Goal: Task Accomplishment & Management: Manage account settings

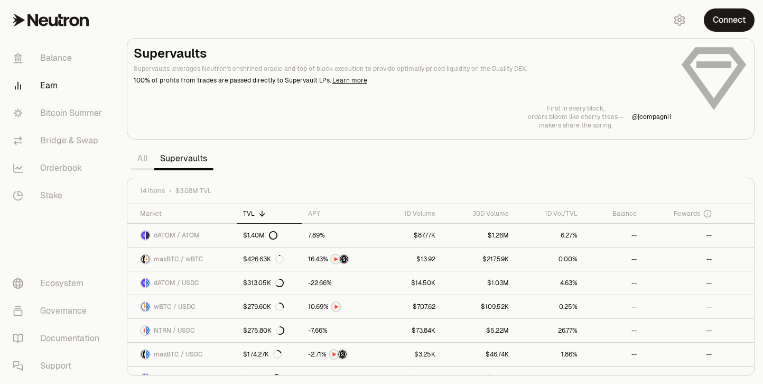
click at [744, 7] on div "Connect" at bounding box center [712, 20] width 101 height 40
click at [736, 17] on button "Connect" at bounding box center [729, 19] width 51 height 23
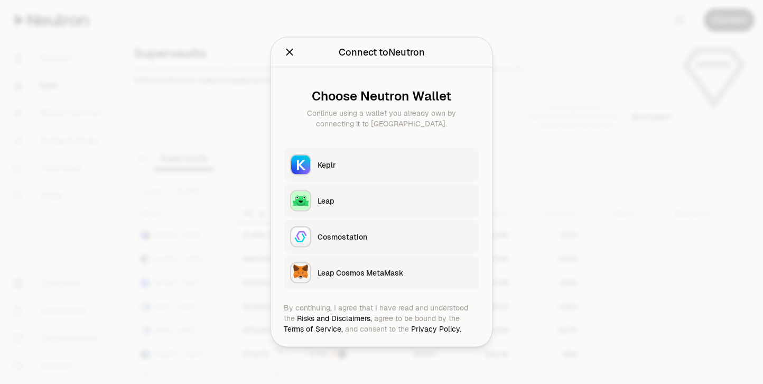
click at [330, 152] on button "Keplr" at bounding box center [382, 165] width 196 height 34
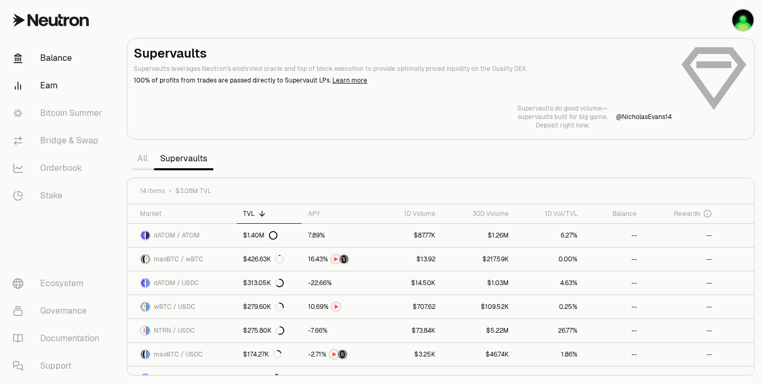
click at [56, 54] on link "Balance" at bounding box center [59, 57] width 110 height 27
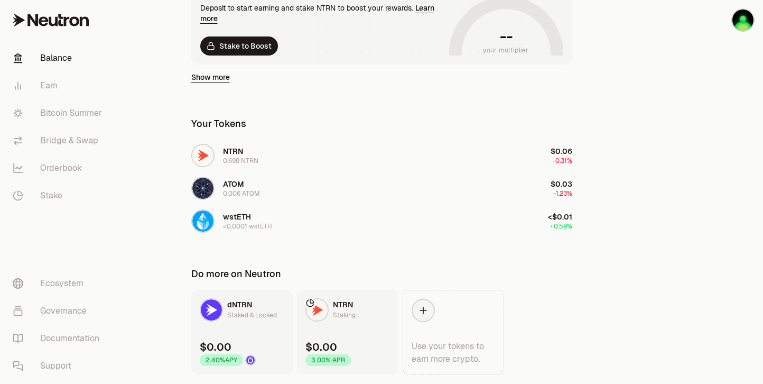
scroll to position [262, 0]
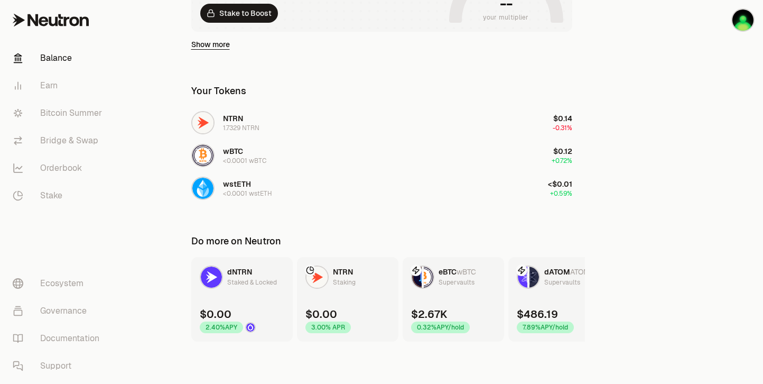
click at [480, 289] on link "eBTC wBTC Supervaults $2.67K 0.32% APY/hold" at bounding box center [453, 299] width 101 height 85
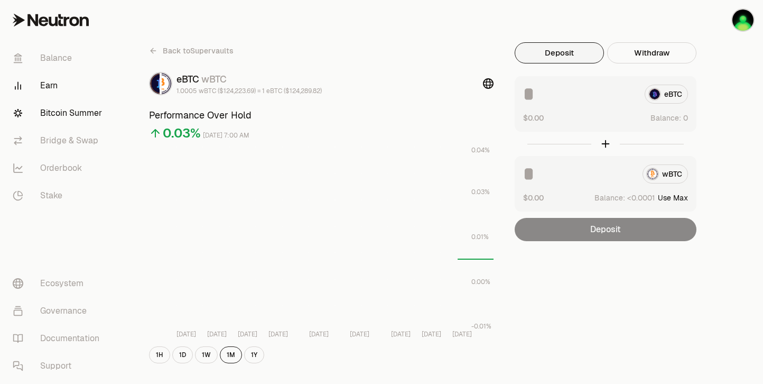
click at [62, 110] on link "Bitcoin Summer" at bounding box center [59, 112] width 110 height 27
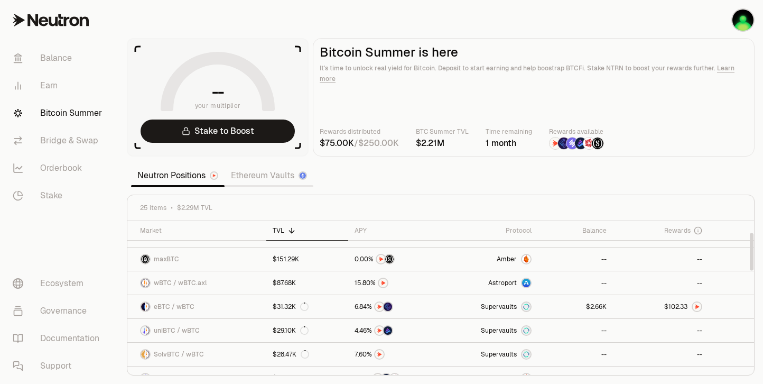
scroll to position [148, 0]
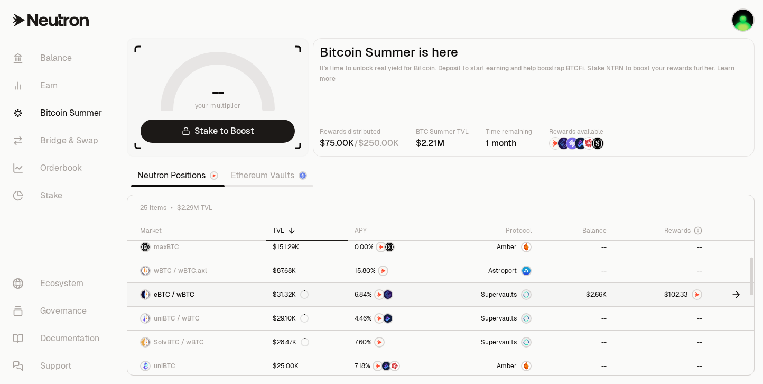
click at [693, 294] on img at bounding box center [697, 294] width 8 height 8
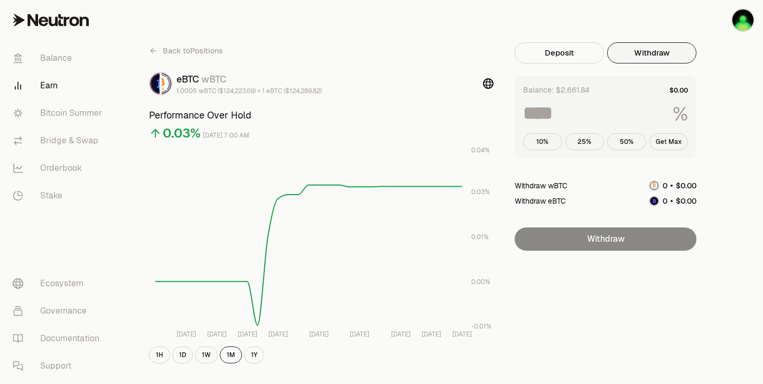
click at [647, 52] on button "Withdraw" at bounding box center [651, 52] width 89 height 21
click at [669, 143] on button "Get Max" at bounding box center [669, 141] width 39 height 17
type input "***"
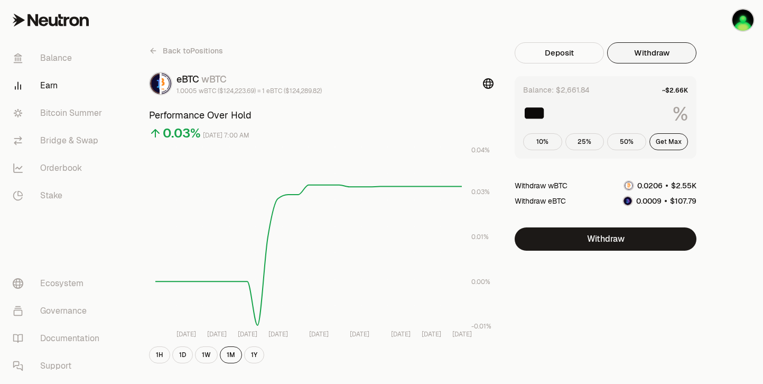
click at [156, 49] on icon at bounding box center [153, 51] width 8 height 8
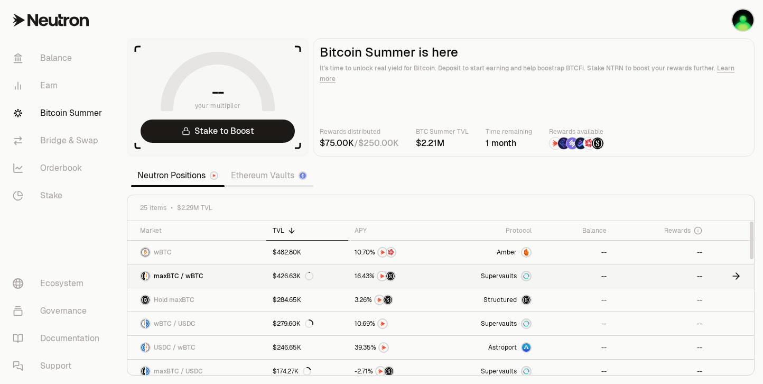
click at [203, 273] on link "maxBTC / wBTC" at bounding box center [196, 275] width 139 height 23
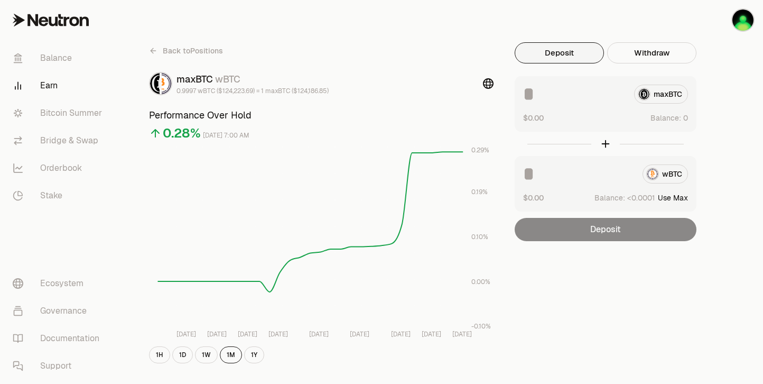
click at [679, 199] on button "Use Max" at bounding box center [673, 197] width 30 height 11
type input "**********"
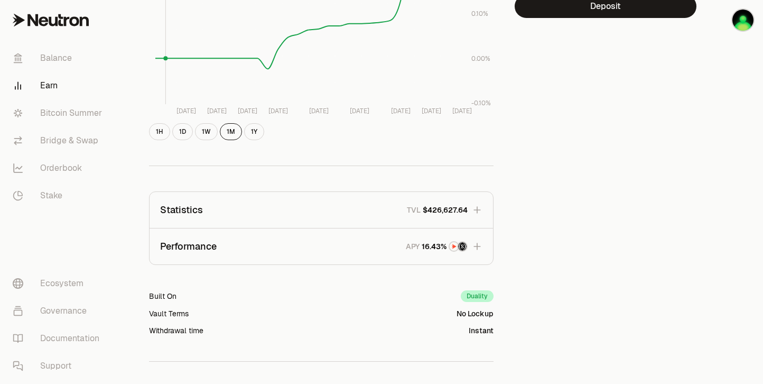
scroll to position [258, 0]
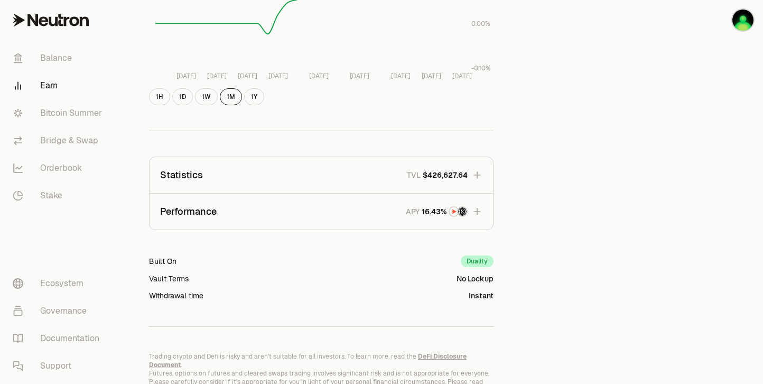
click at [469, 226] on button "Performance APY" at bounding box center [322, 211] width 344 height 36
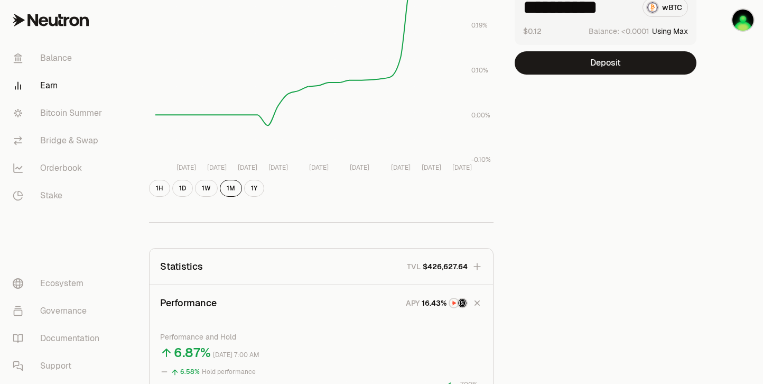
scroll to position [0, 0]
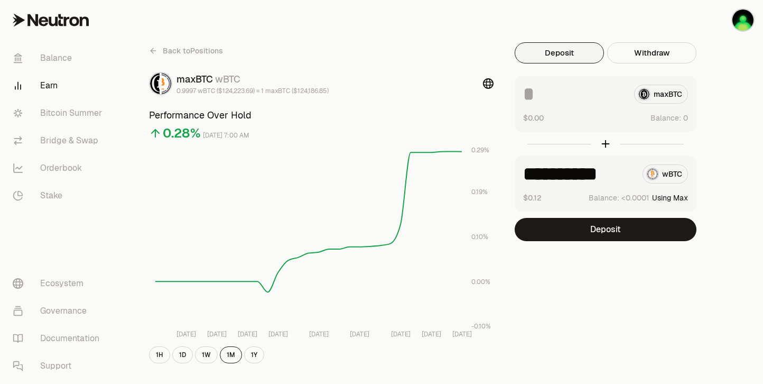
click at [153, 52] on icon at bounding box center [152, 50] width 3 height 5
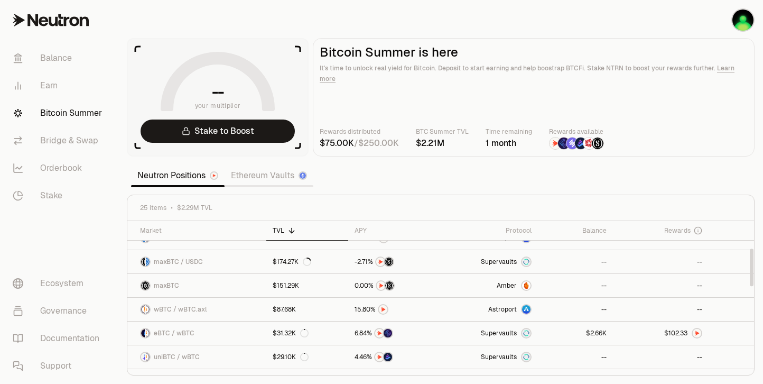
scroll to position [112, 0]
click at [565, 330] on link at bounding box center [575, 330] width 75 height 23
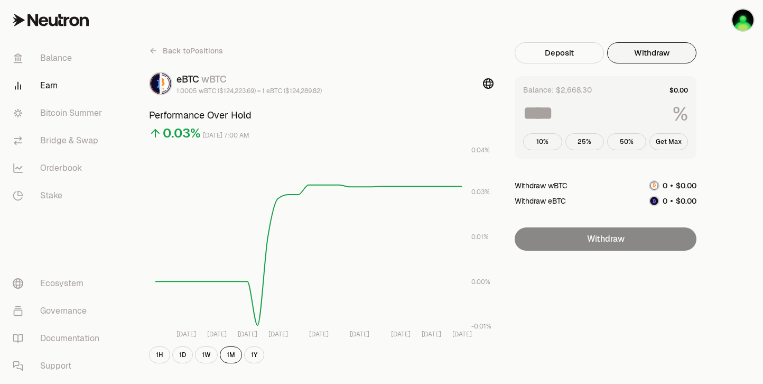
click at [673, 59] on button "Withdraw" at bounding box center [651, 52] width 89 height 21
click at [667, 138] on button "Get Max" at bounding box center [669, 141] width 39 height 17
type input "***"
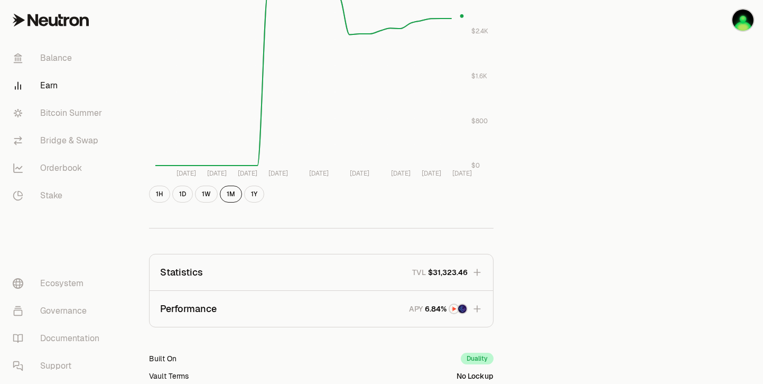
scroll to position [545, 0]
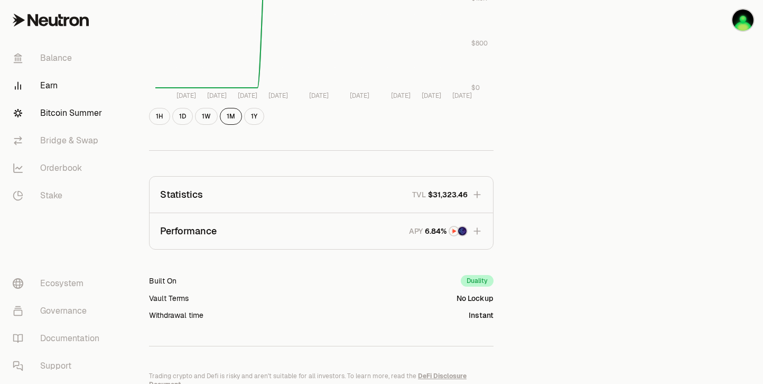
click at [57, 106] on link "Bitcoin Summer" at bounding box center [59, 112] width 110 height 27
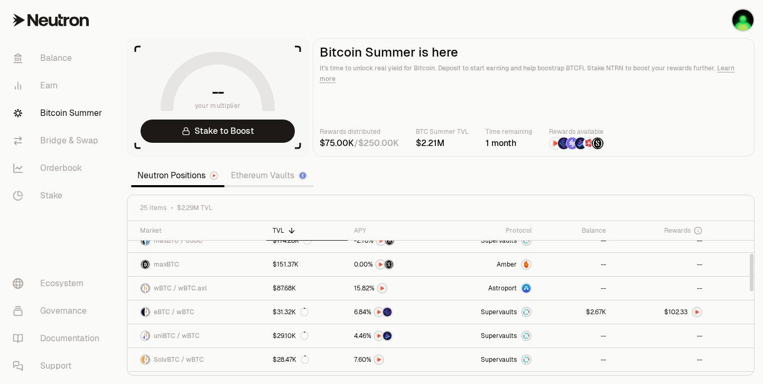
scroll to position [135, 0]
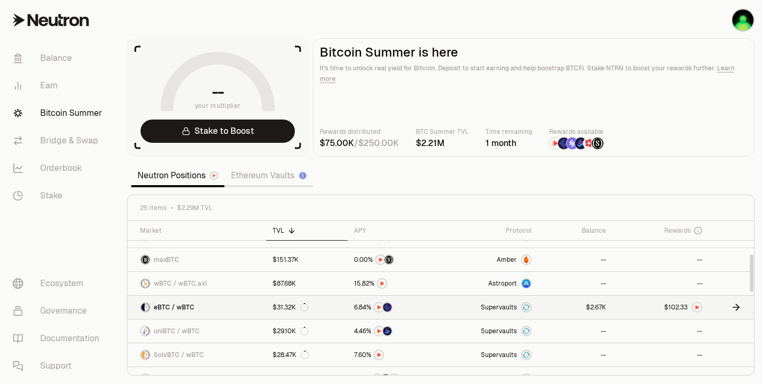
click at [338, 314] on link "$31.32K" at bounding box center [306, 306] width 81 height 23
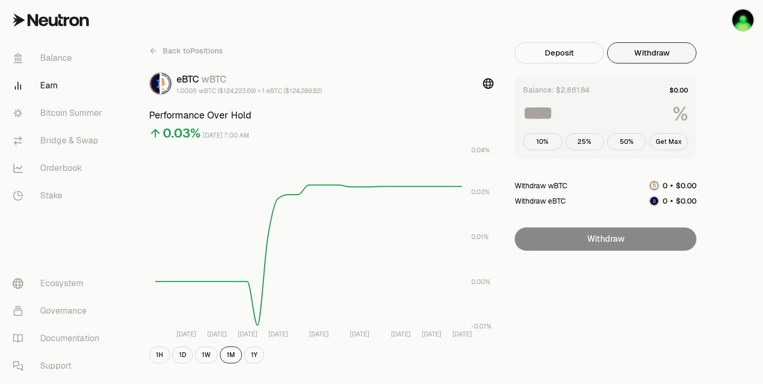
click at [655, 55] on button "Withdraw" at bounding box center [651, 52] width 89 height 21
click at [621, 138] on button "50%" at bounding box center [626, 141] width 39 height 17
type input "**"
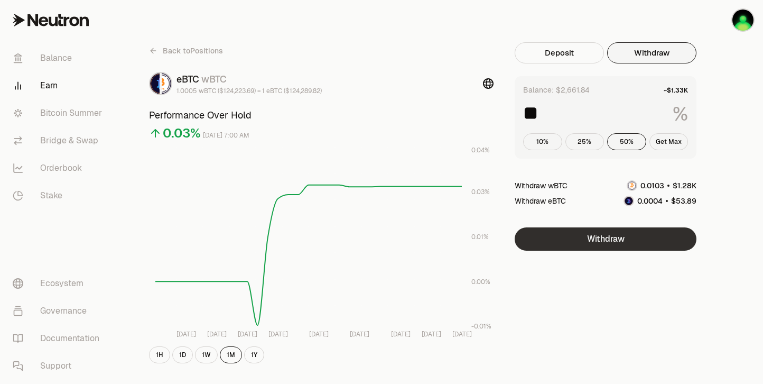
click at [628, 237] on button "Withdraw" at bounding box center [606, 238] width 182 height 23
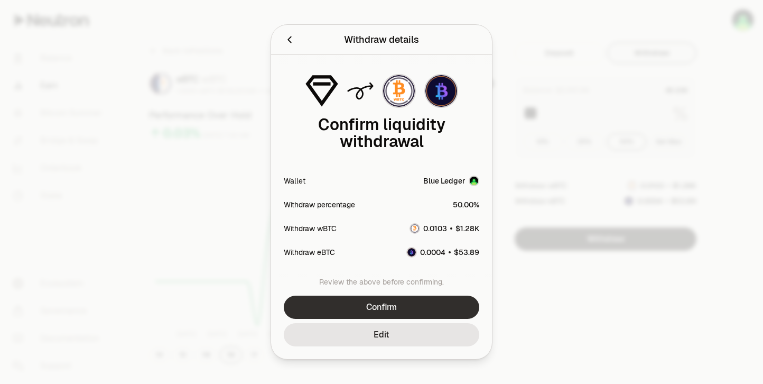
click at [378, 298] on button "Confirm" at bounding box center [382, 306] width 196 height 23
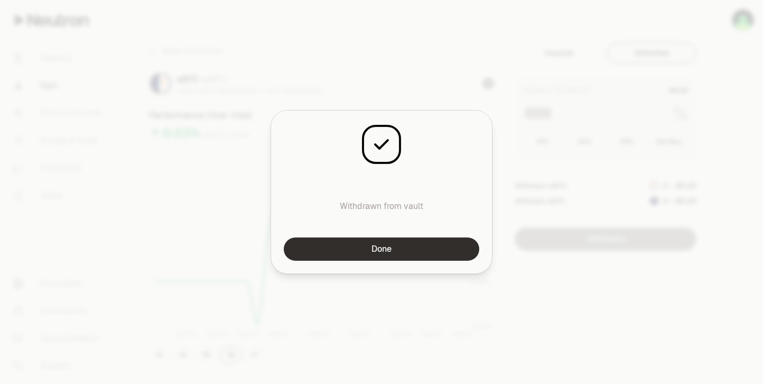
click at [391, 254] on button "Done" at bounding box center [382, 248] width 196 height 23
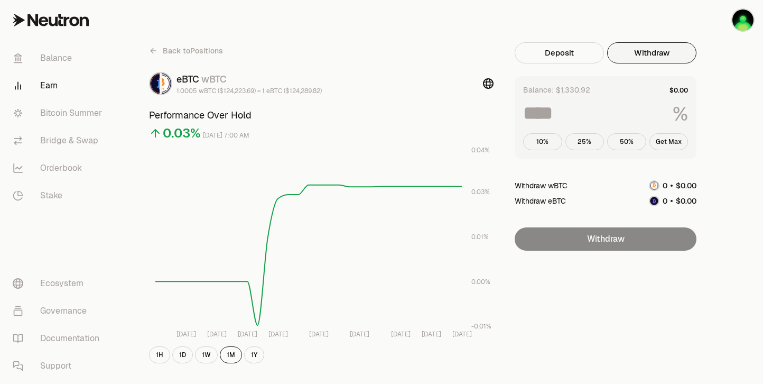
click at [152, 51] on icon at bounding box center [153, 51] width 8 height 8
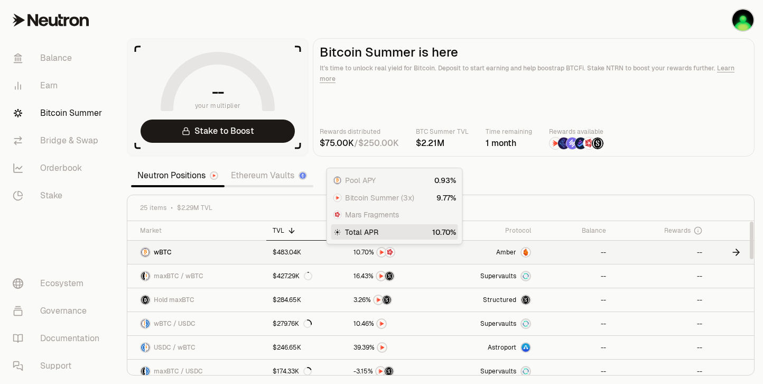
click at [419, 255] on div at bounding box center [394, 252] width 80 height 11
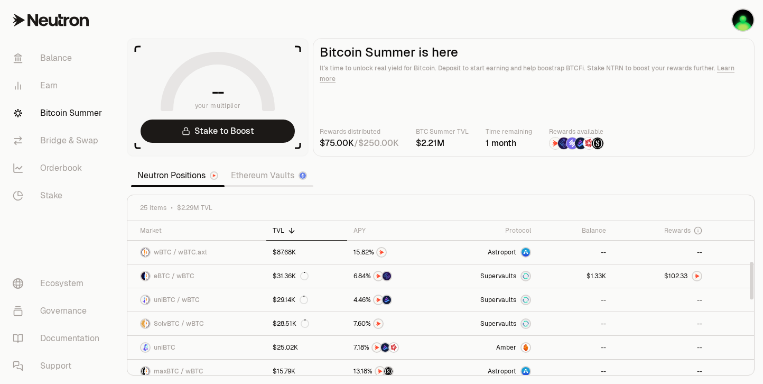
scroll to position [154, 0]
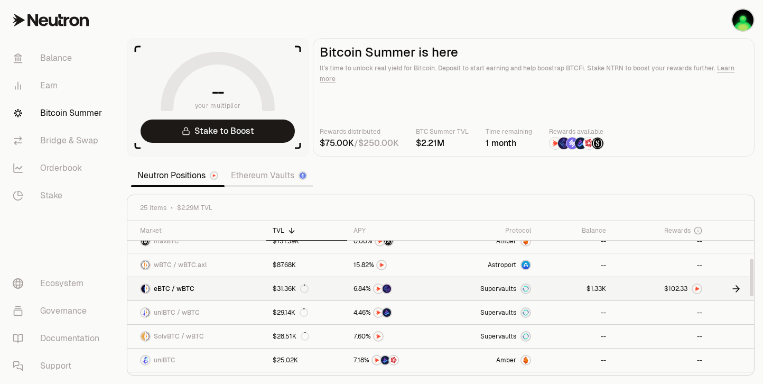
click at [645, 294] on link at bounding box center [661, 288] width 96 height 23
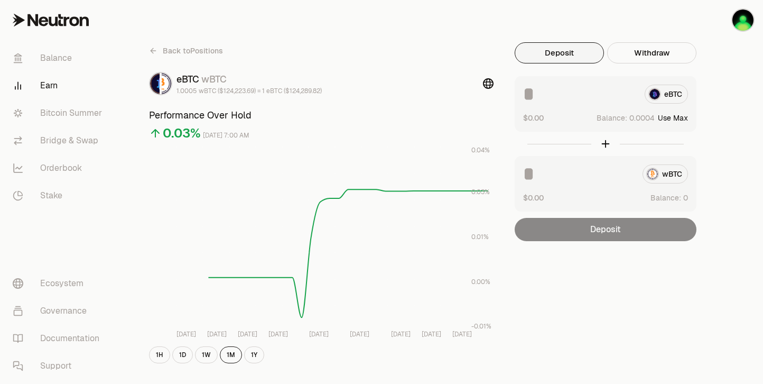
click at [154, 50] on icon at bounding box center [153, 51] width 8 height 8
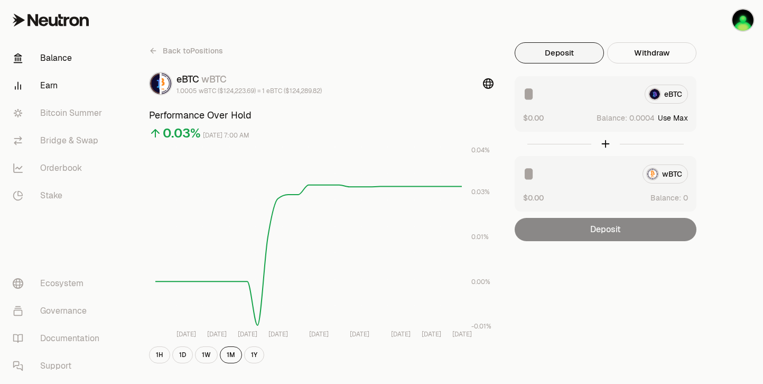
click at [57, 59] on link "Balance" at bounding box center [59, 57] width 110 height 27
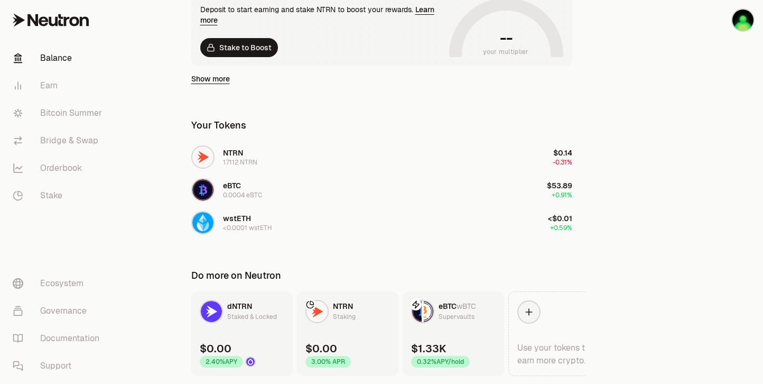
scroll to position [262, 0]
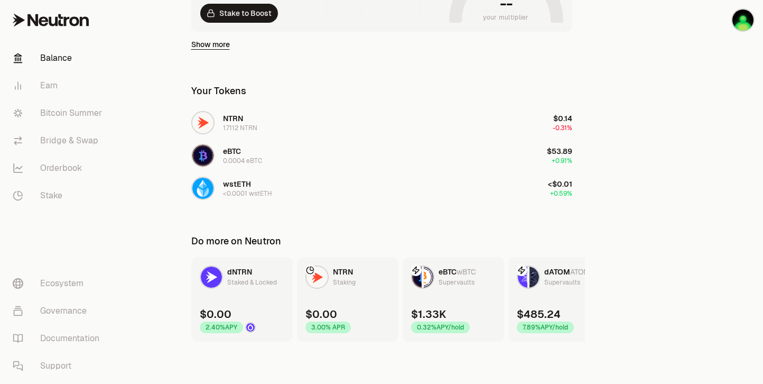
click at [470, 301] on link "eBTC wBTC Supervaults $1.33K 0.32% APY/hold" at bounding box center [453, 299] width 101 height 85
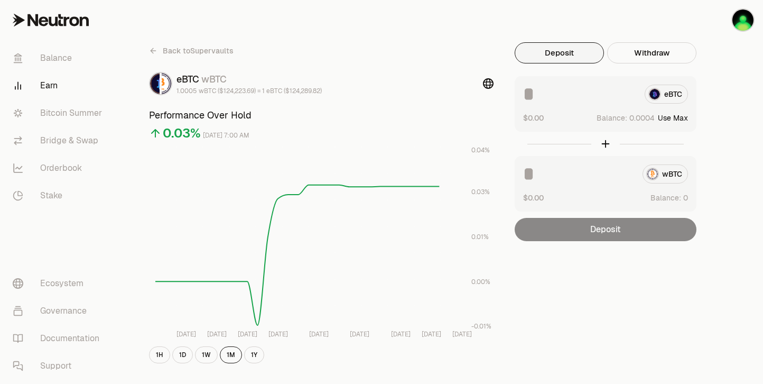
click at [155, 52] on icon at bounding box center [153, 51] width 8 height 8
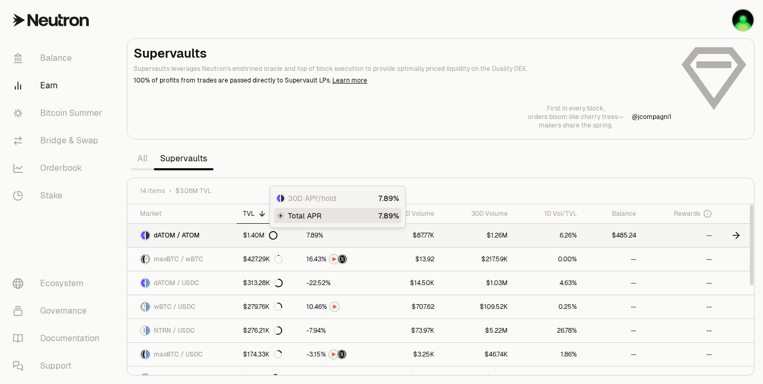
click at [369, 230] on link at bounding box center [336, 235] width 73 height 23
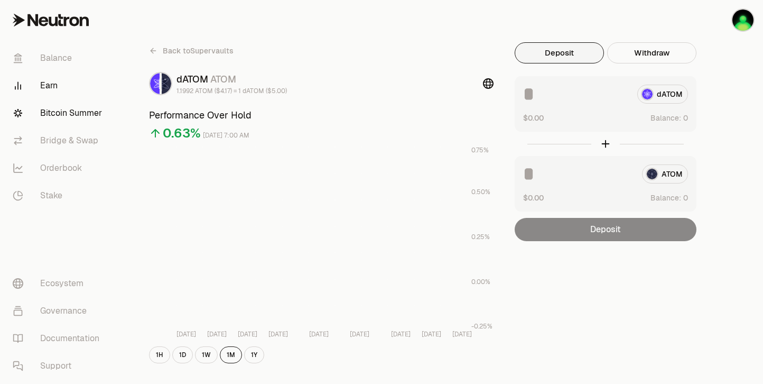
click at [78, 114] on link "Bitcoin Summer" at bounding box center [59, 112] width 110 height 27
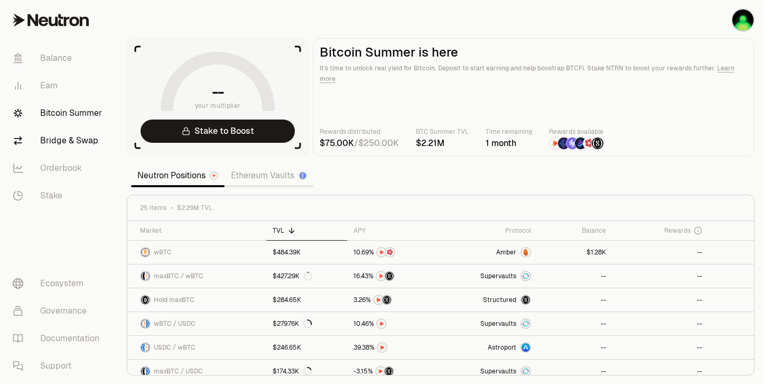
click at [69, 138] on link "Bridge & Swap" at bounding box center [59, 140] width 110 height 27
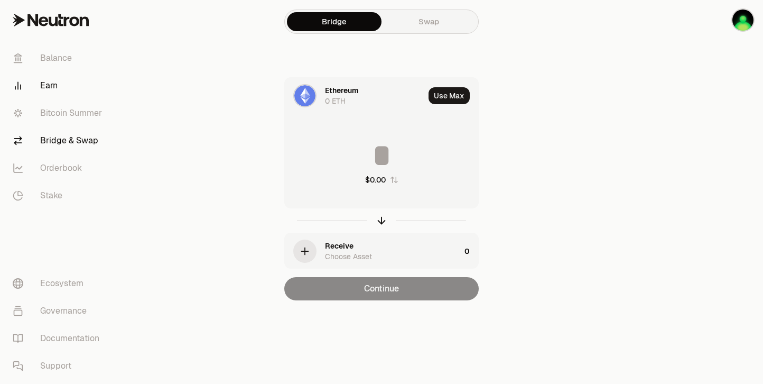
click at [52, 90] on link "Earn" at bounding box center [59, 85] width 110 height 27
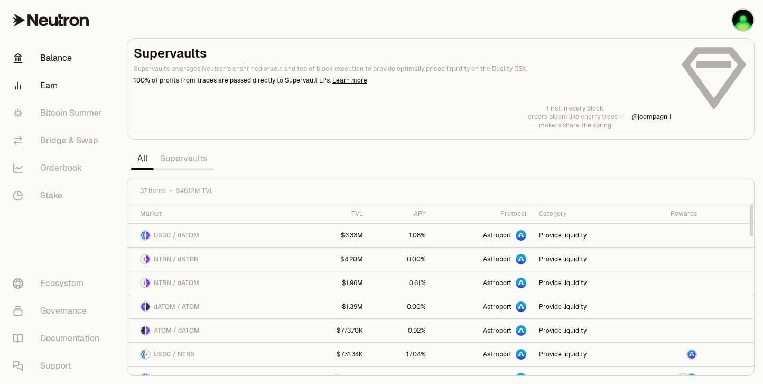
click at [48, 57] on link "Balance" at bounding box center [59, 57] width 110 height 27
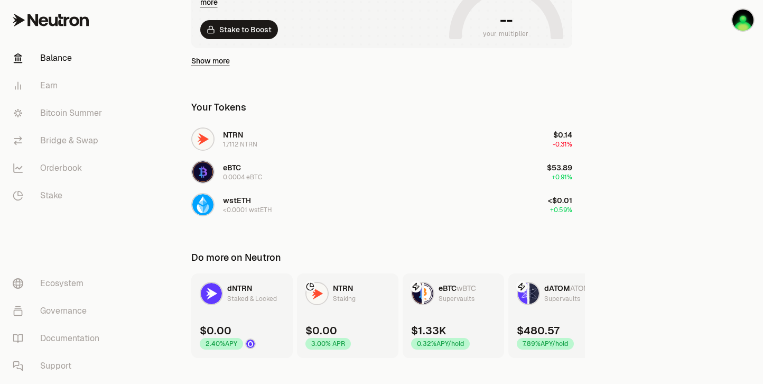
scroll to position [262, 0]
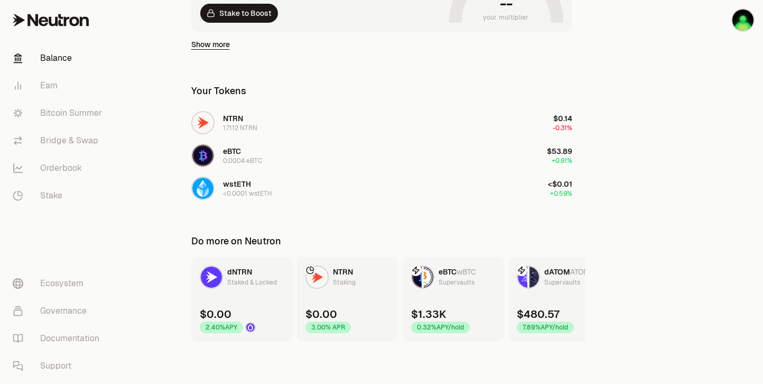
click at [565, 308] on div "$480.57 7.89% APY/hold" at bounding box center [545, 320] width 57 height 26
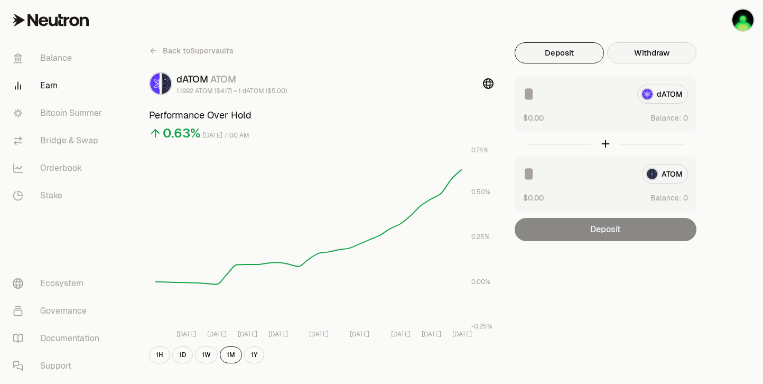
click at [652, 57] on button "Withdraw" at bounding box center [651, 52] width 89 height 21
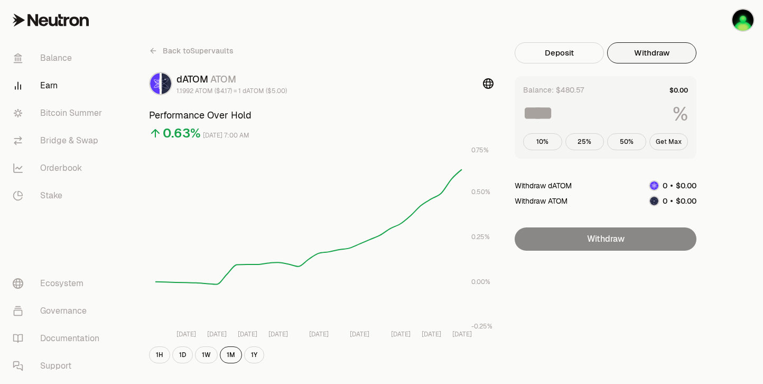
click at [669, 137] on button "Get Max" at bounding box center [669, 141] width 39 height 17
type input "***"
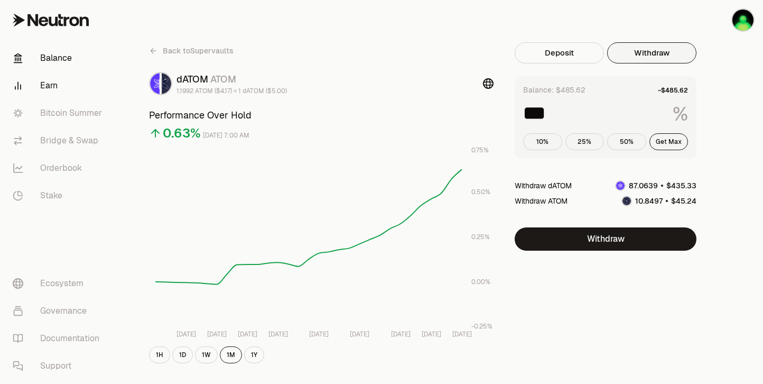
click at [63, 55] on link "Balance" at bounding box center [59, 57] width 110 height 27
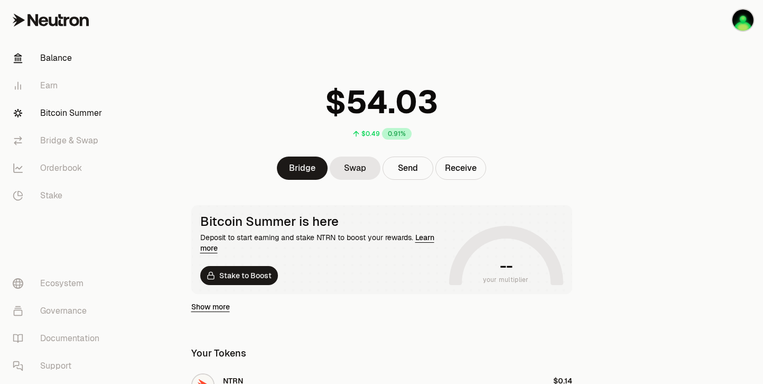
click at [52, 111] on link "Bitcoin Summer" at bounding box center [59, 112] width 110 height 27
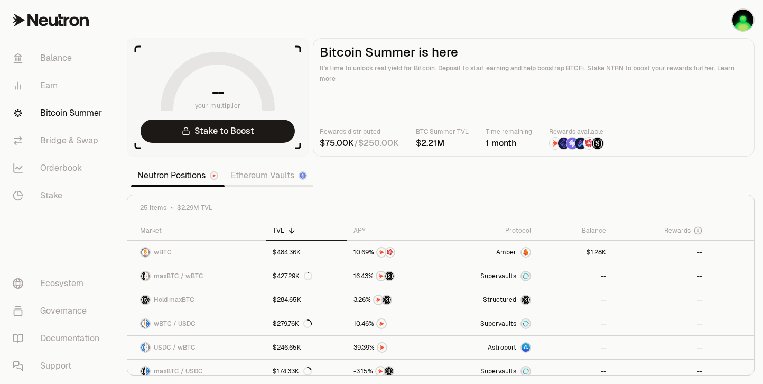
click at [512, 146] on div "1 month" at bounding box center [509, 143] width 47 height 13
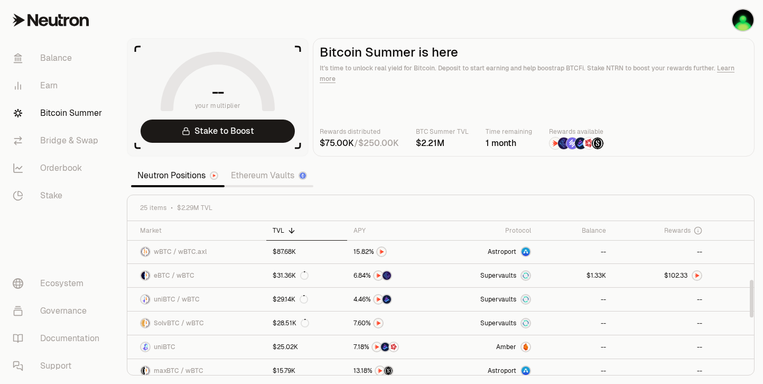
scroll to position [166, 0]
click at [588, 278] on span "$" at bounding box center [589, 276] width 4 height 6
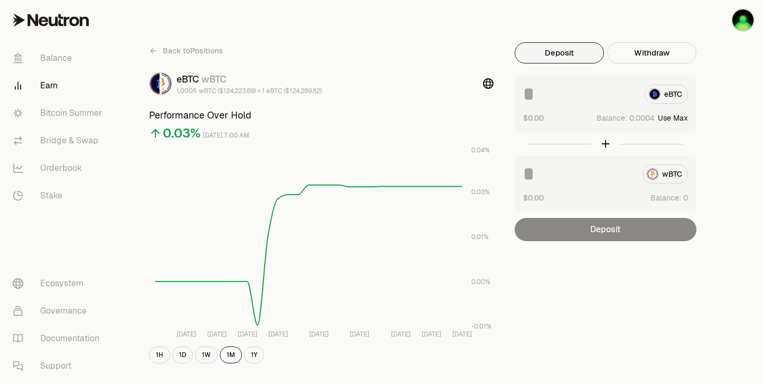
click at [673, 118] on button "Use Max" at bounding box center [673, 118] width 30 height 11
type input "**********"
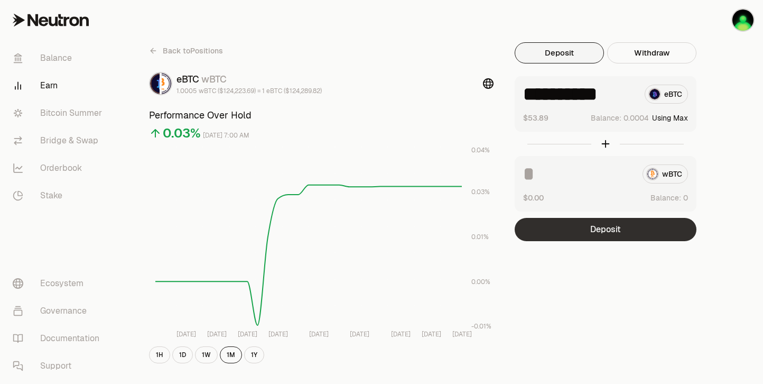
click at [608, 223] on button "Deposit" at bounding box center [606, 229] width 182 height 23
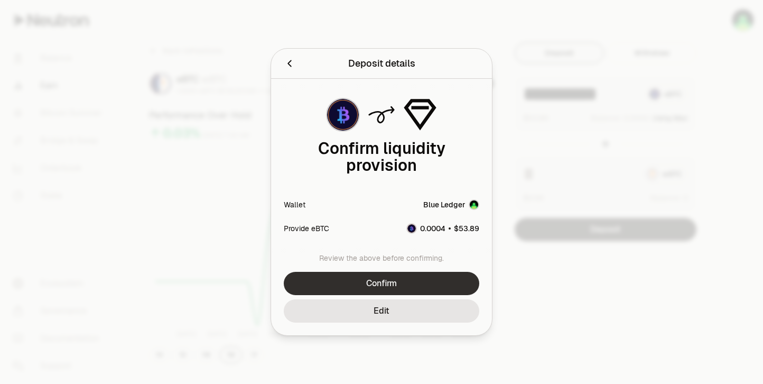
click at [385, 281] on button "Confirm" at bounding box center [382, 283] width 196 height 23
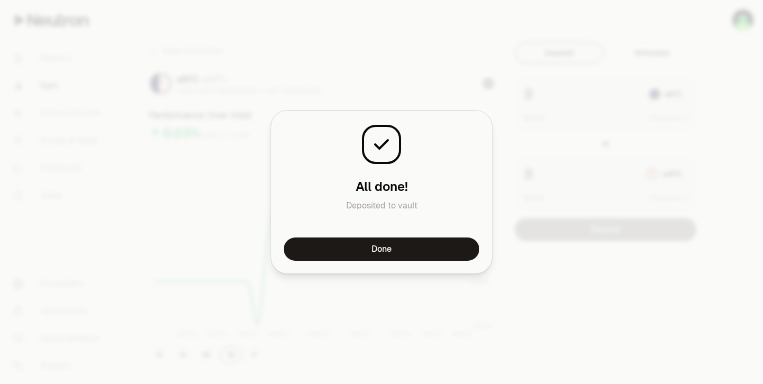
click at [386, 233] on div "All done! Deposited to vault" at bounding box center [381, 173] width 221 height 127
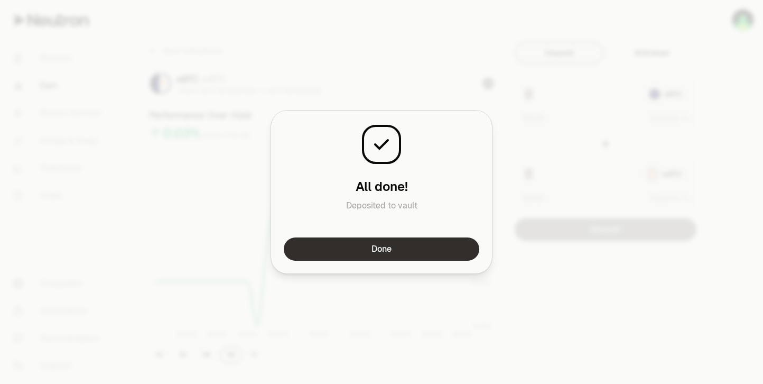
click at [383, 246] on button "Done" at bounding box center [382, 248] width 196 height 23
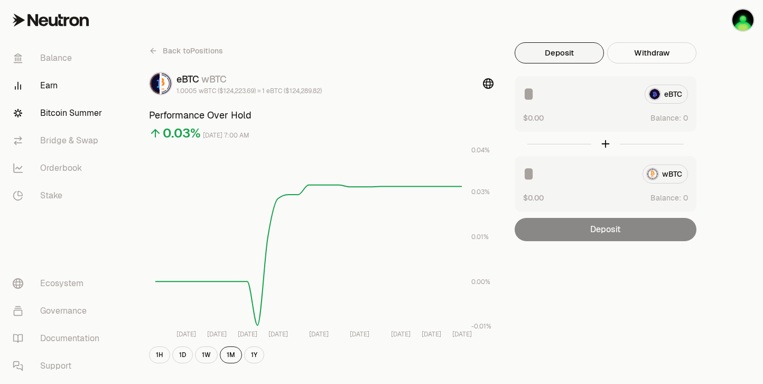
click at [62, 108] on link "Bitcoin Summer" at bounding box center [59, 112] width 110 height 27
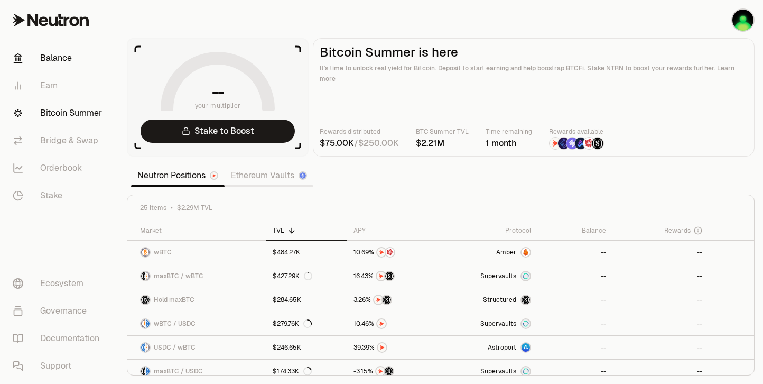
click at [63, 47] on link "Balance" at bounding box center [59, 57] width 110 height 27
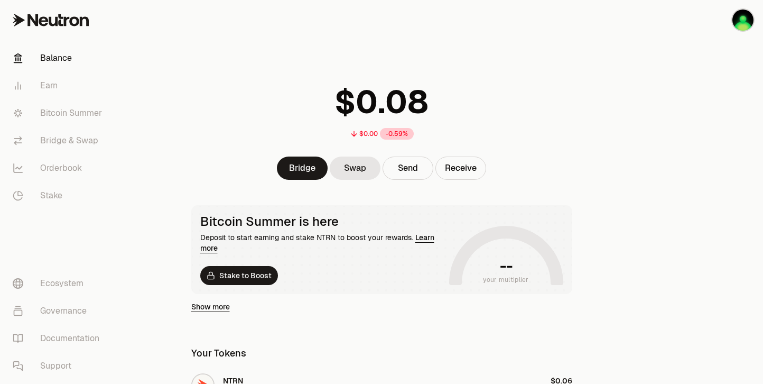
scroll to position [262, 0]
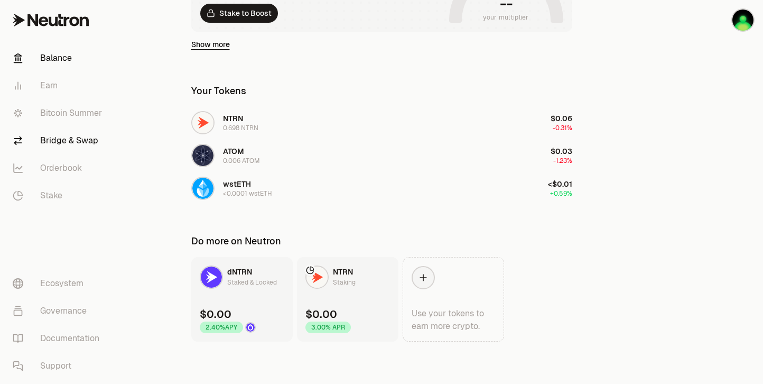
click at [62, 141] on link "Bridge & Swap" at bounding box center [59, 140] width 110 height 27
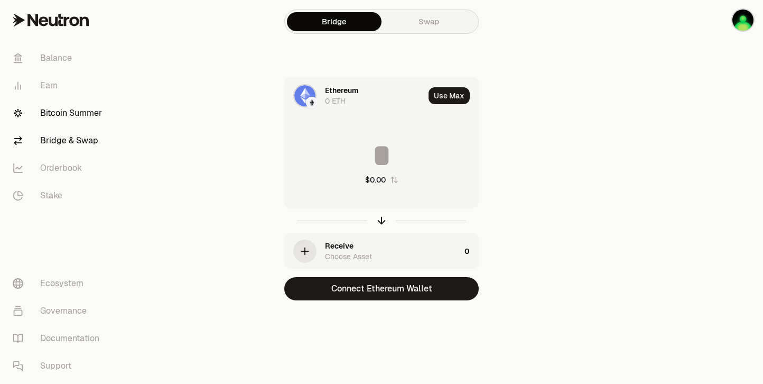
click at [64, 114] on link "Bitcoin Summer" at bounding box center [59, 112] width 110 height 27
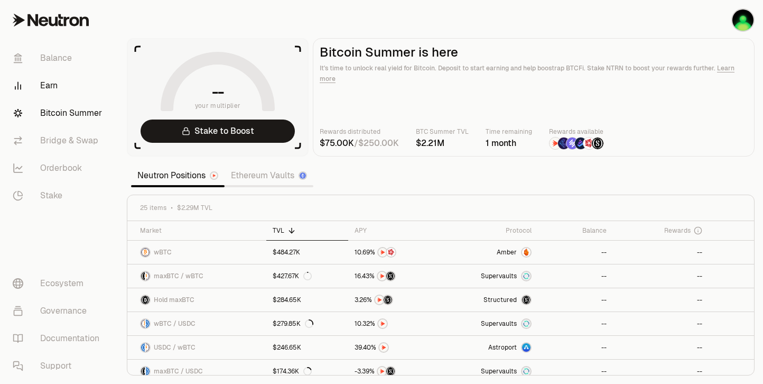
click at [60, 79] on link "Earn" at bounding box center [59, 85] width 110 height 27
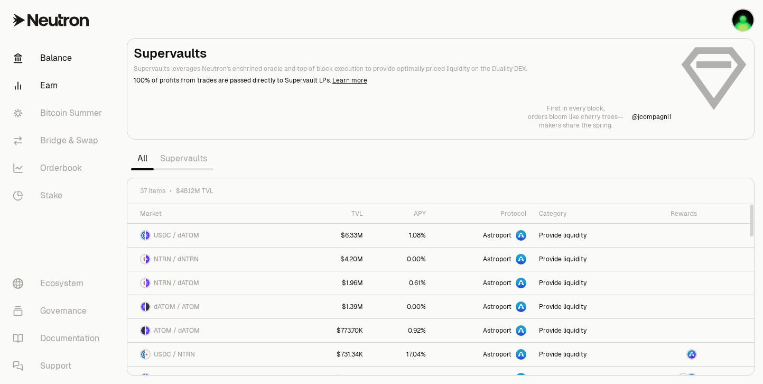
click at [57, 58] on link "Balance" at bounding box center [59, 57] width 110 height 27
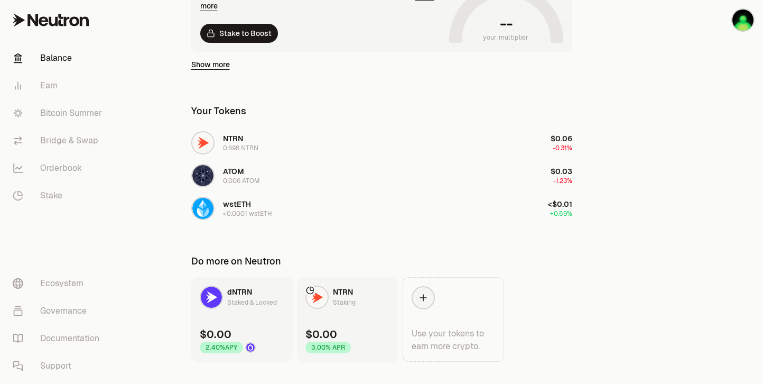
scroll to position [262, 0]
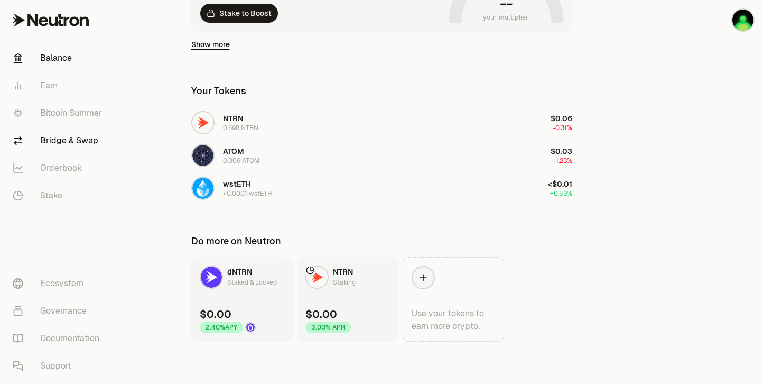
click at [49, 141] on link "Bridge & Swap" at bounding box center [59, 140] width 110 height 27
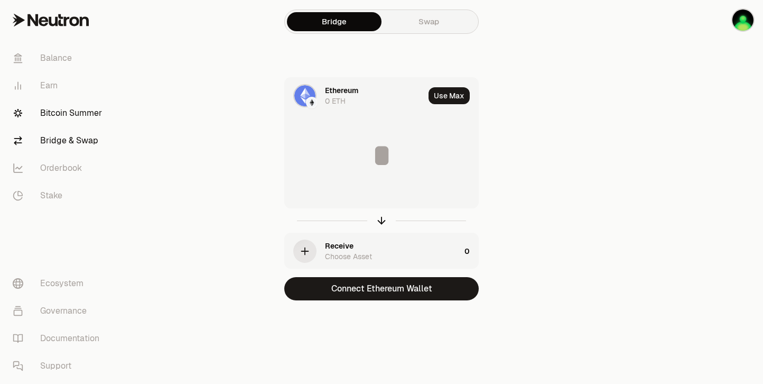
click at [63, 110] on link "Bitcoin Summer" at bounding box center [59, 112] width 110 height 27
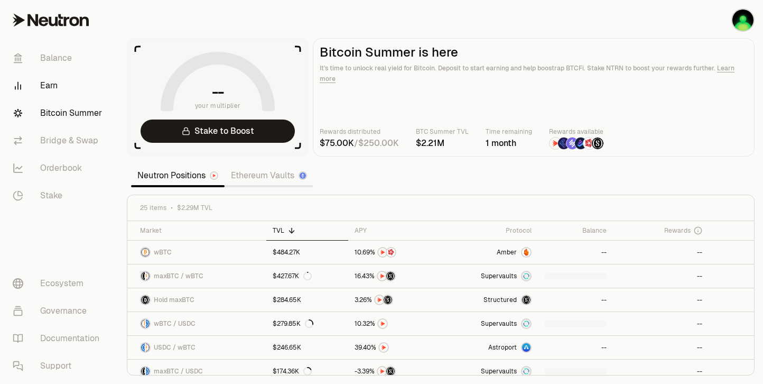
click at [48, 86] on link "Earn" at bounding box center [59, 85] width 110 height 27
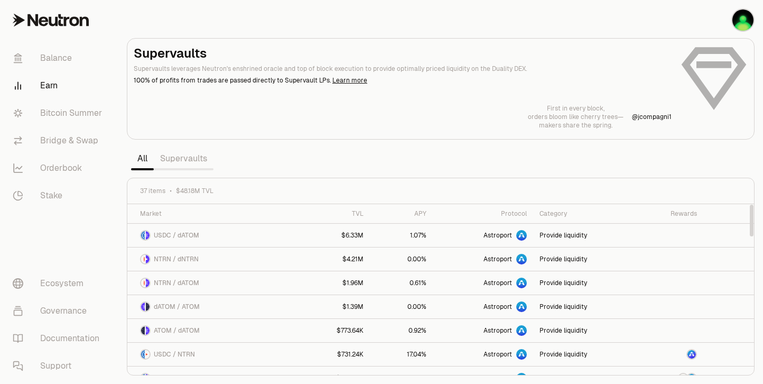
click at [193, 158] on link "Supervaults" at bounding box center [184, 158] width 60 height 21
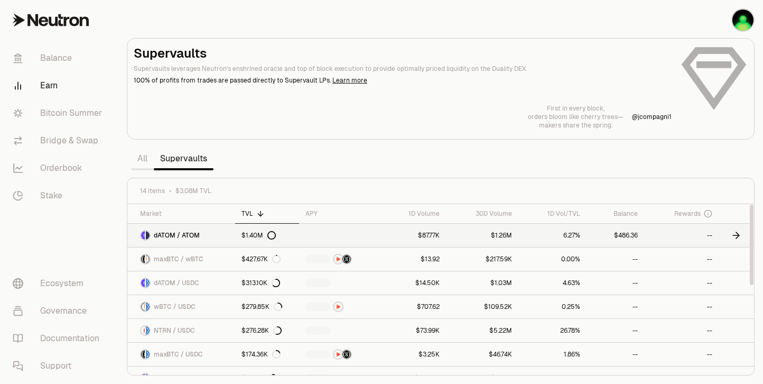
click at [197, 237] on span "dATOM / ATOM" at bounding box center [177, 235] width 46 height 8
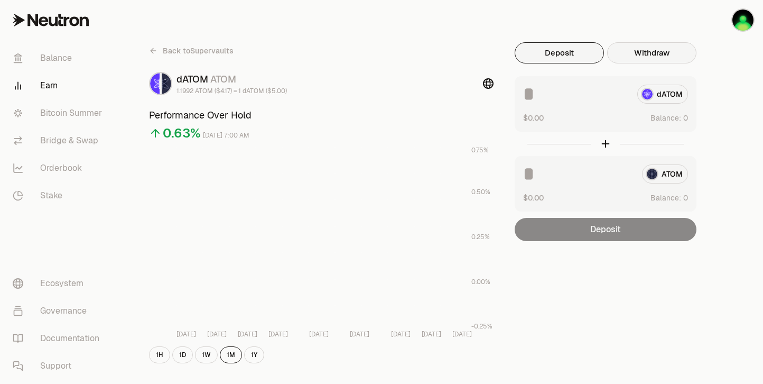
click at [645, 52] on button "Withdraw" at bounding box center [651, 52] width 89 height 21
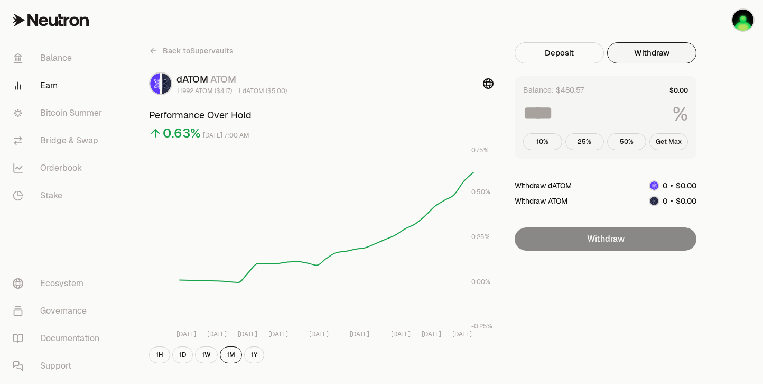
click at [663, 142] on button "Get Max" at bounding box center [669, 141] width 39 height 17
type input "***"
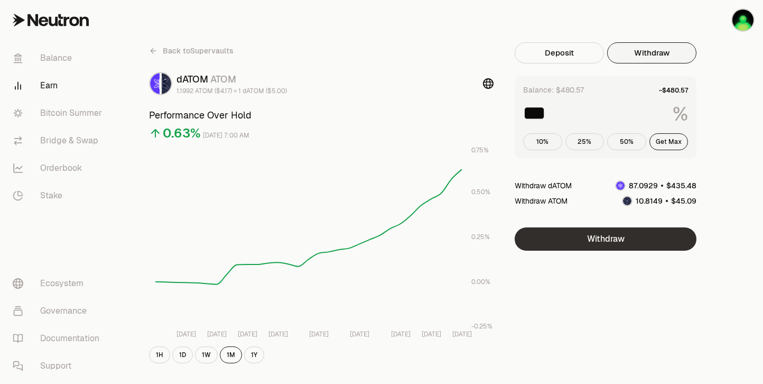
click at [602, 236] on button "Withdraw" at bounding box center [606, 238] width 182 height 23
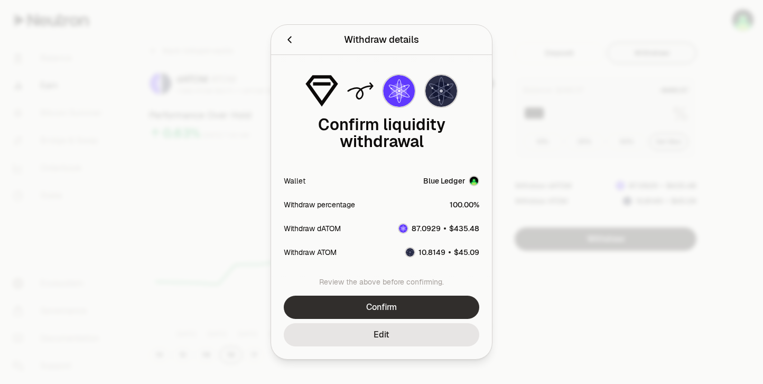
click at [346, 298] on button "Confirm" at bounding box center [382, 306] width 196 height 23
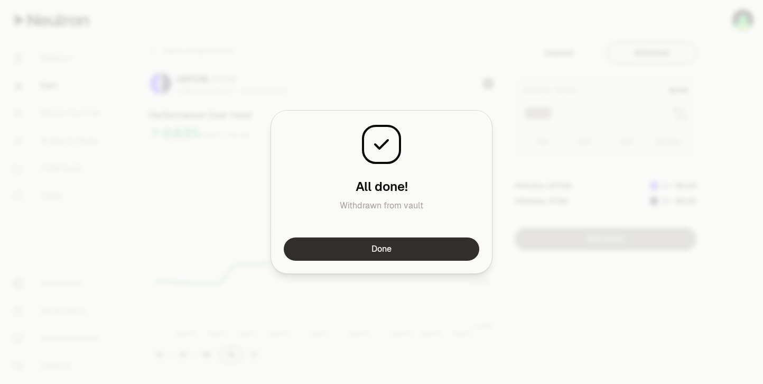
click at [388, 252] on button "Done" at bounding box center [382, 248] width 196 height 23
